Goal: Navigation & Orientation: Find specific page/section

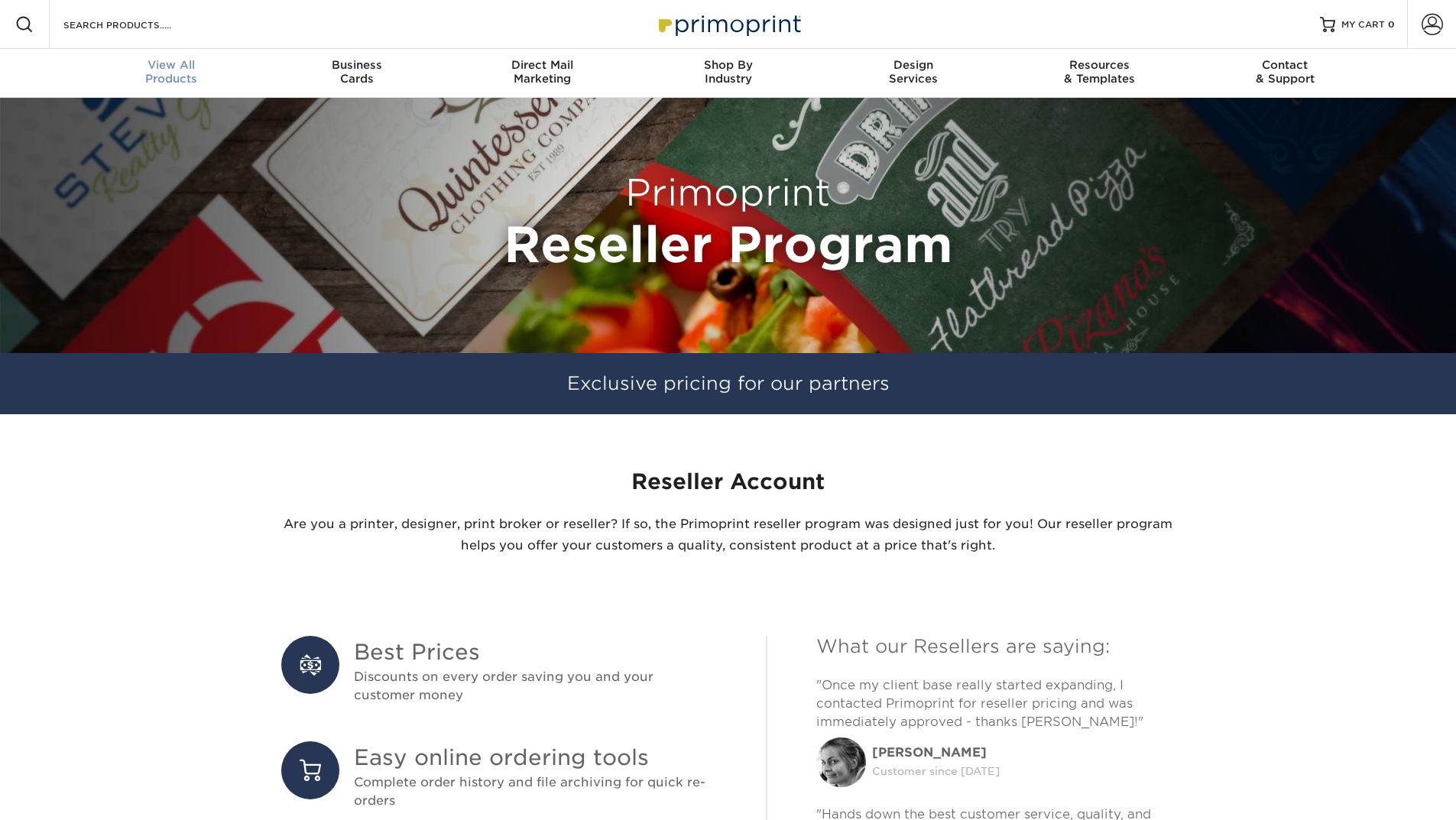
click at [165, 75] on div "View All Products" at bounding box center [171, 72] width 186 height 27
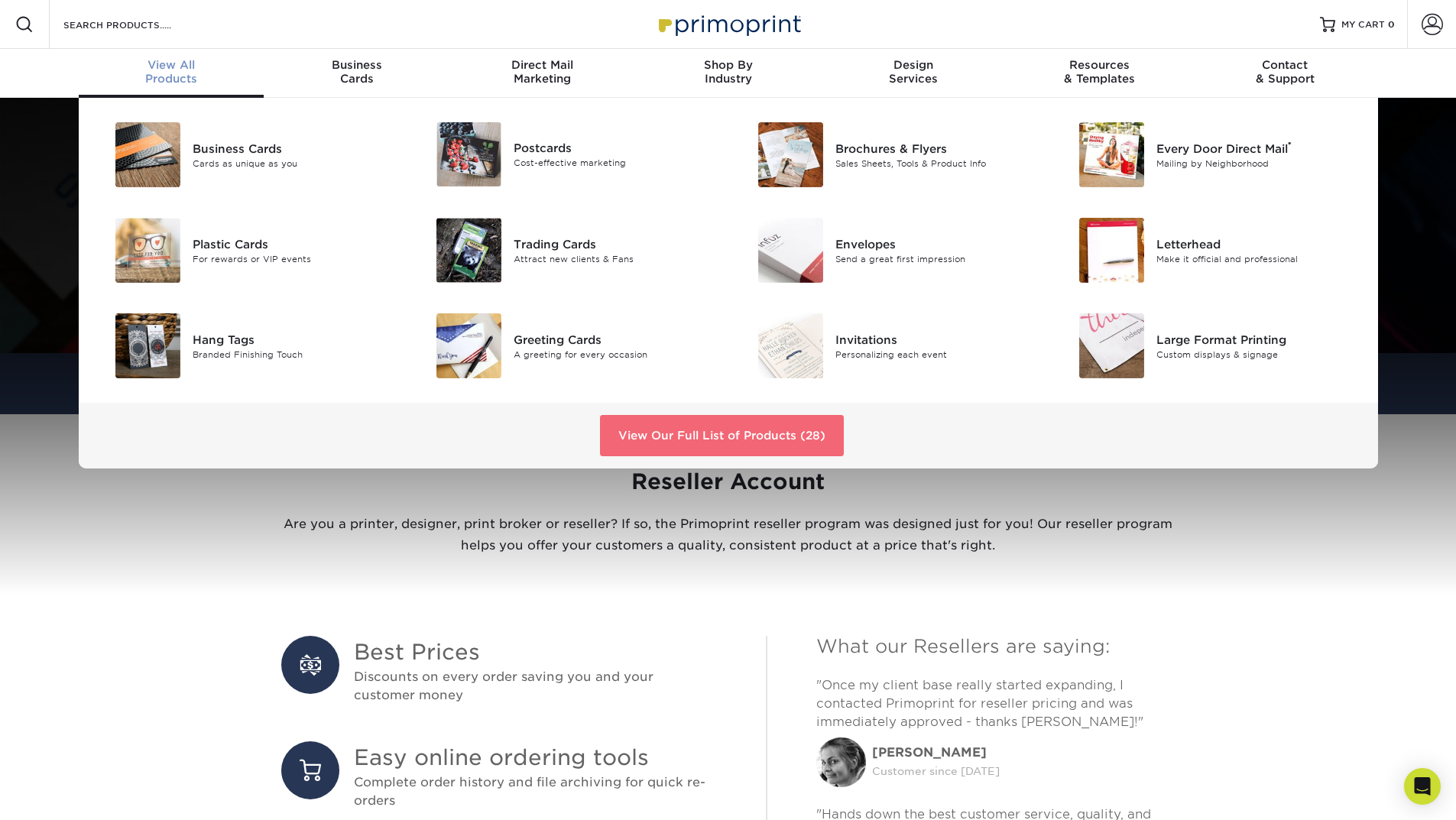
click at [738, 432] on link "View Our Full List of Products (28)" at bounding box center [722, 435] width 244 height 41
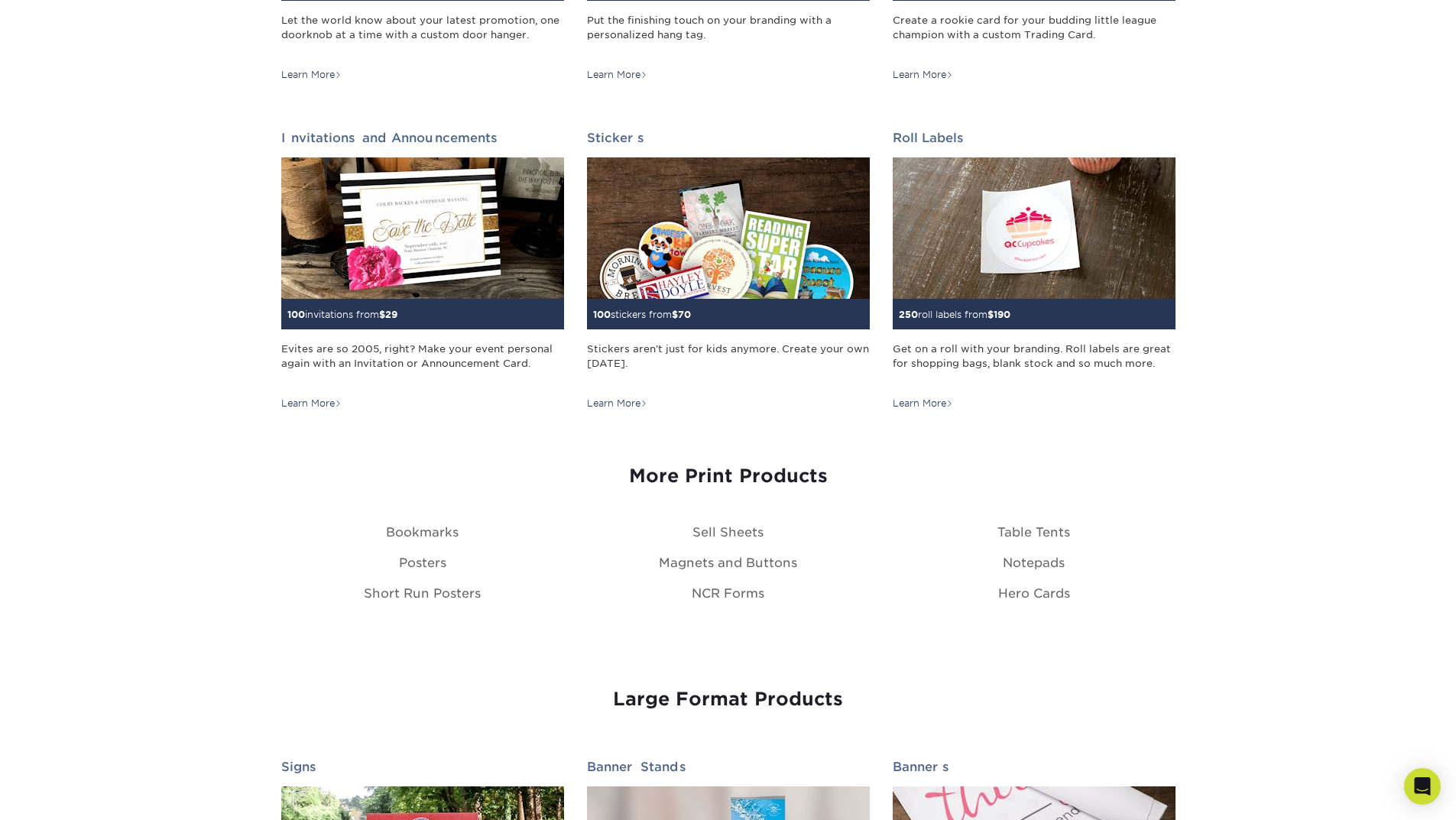
scroll to position [1427, 0]
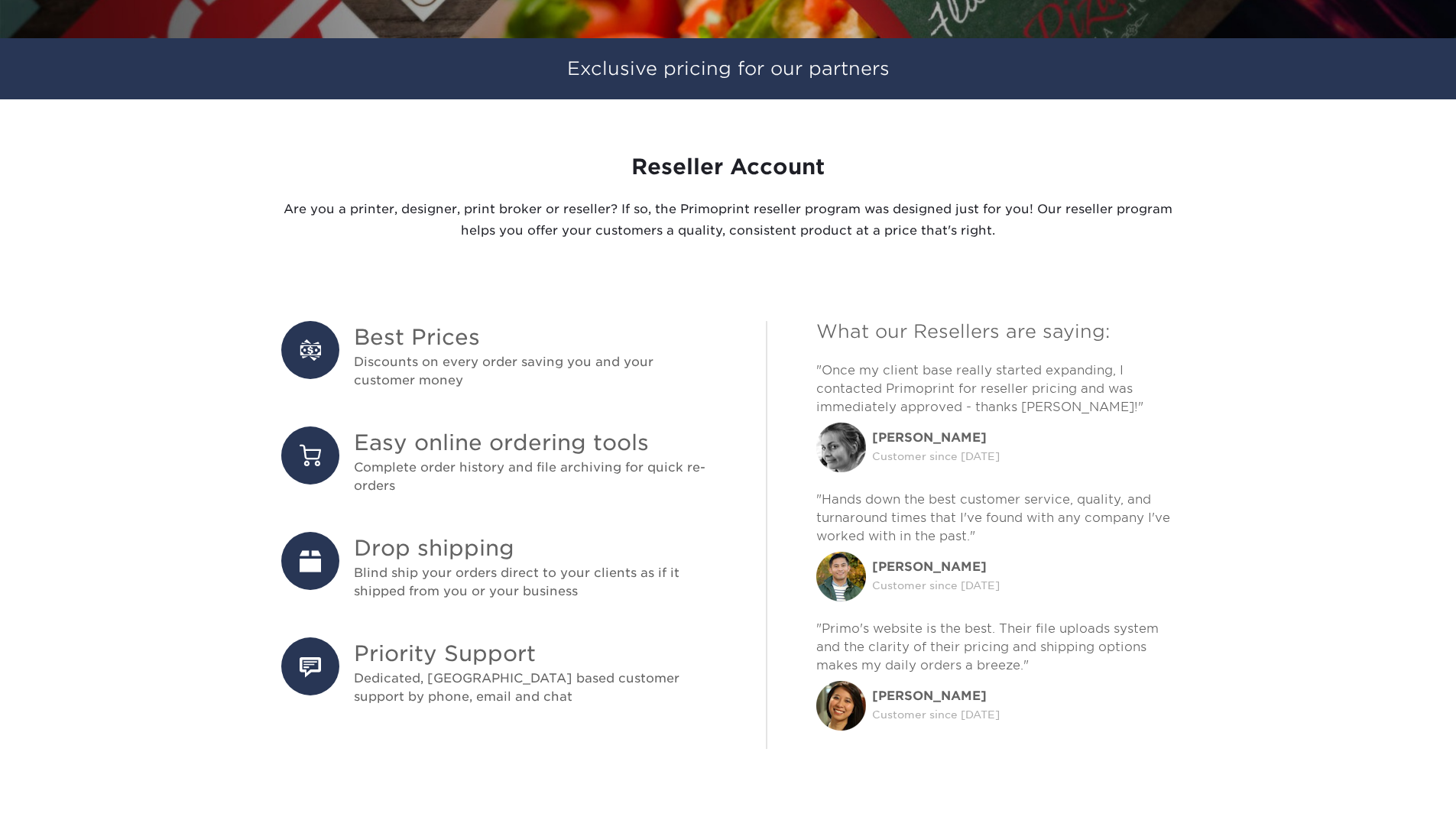
scroll to position [331, 0]
